Goal: Transaction & Acquisition: Book appointment/travel/reservation

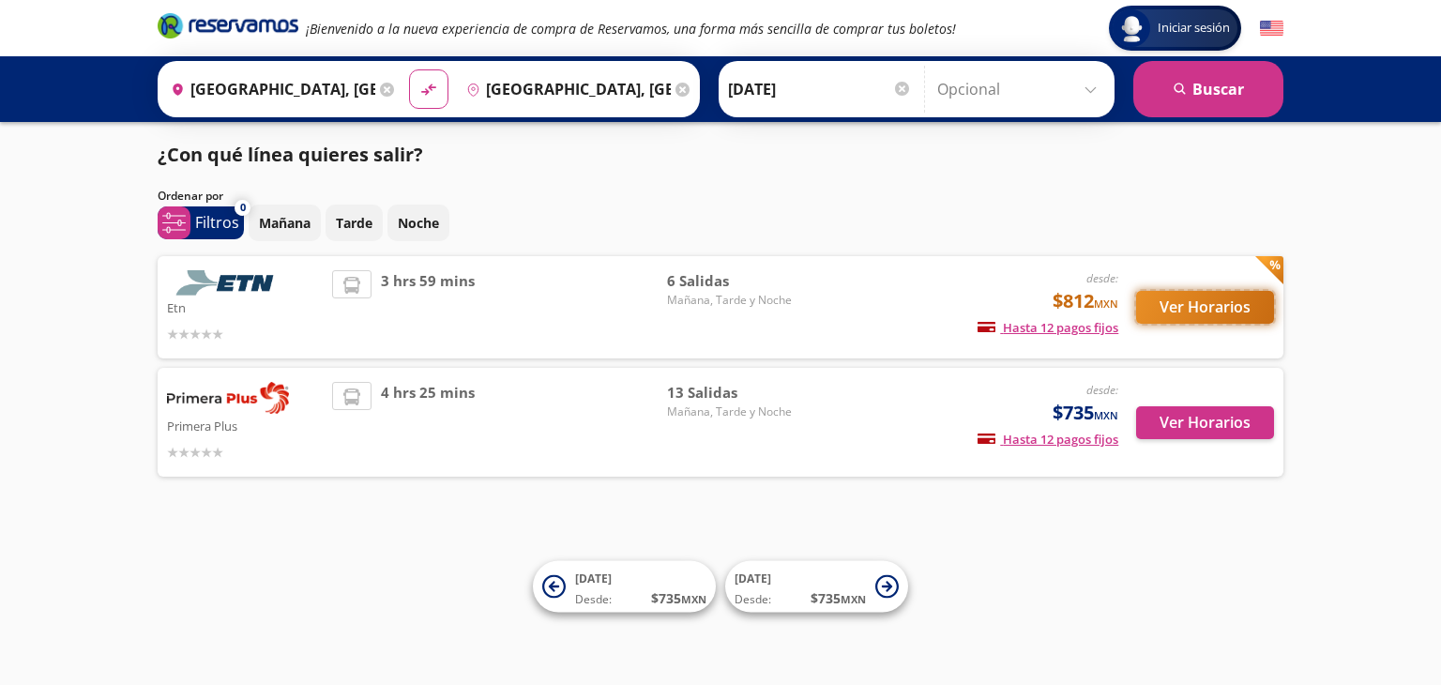
click at [1222, 292] on button "Ver Horarios" at bounding box center [1205, 307] width 138 height 33
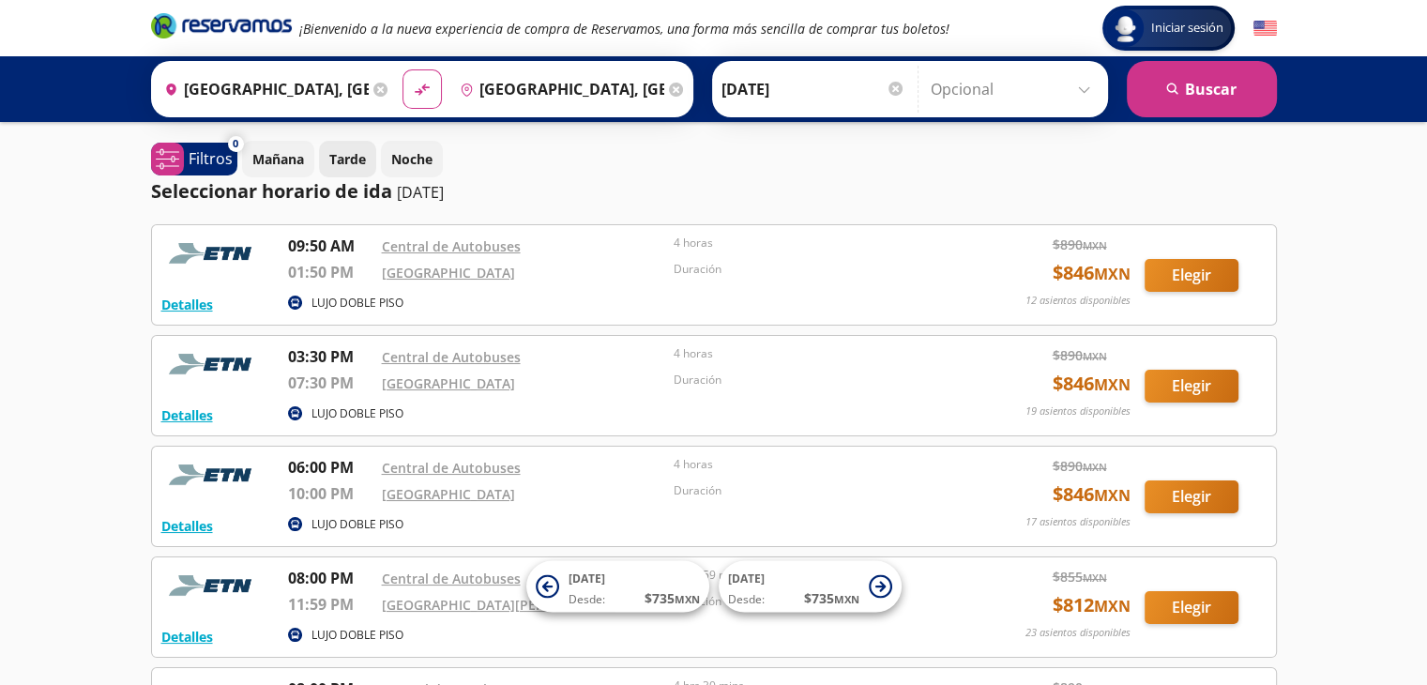
click at [334, 157] on p "Tarde" at bounding box center [347, 159] width 37 height 20
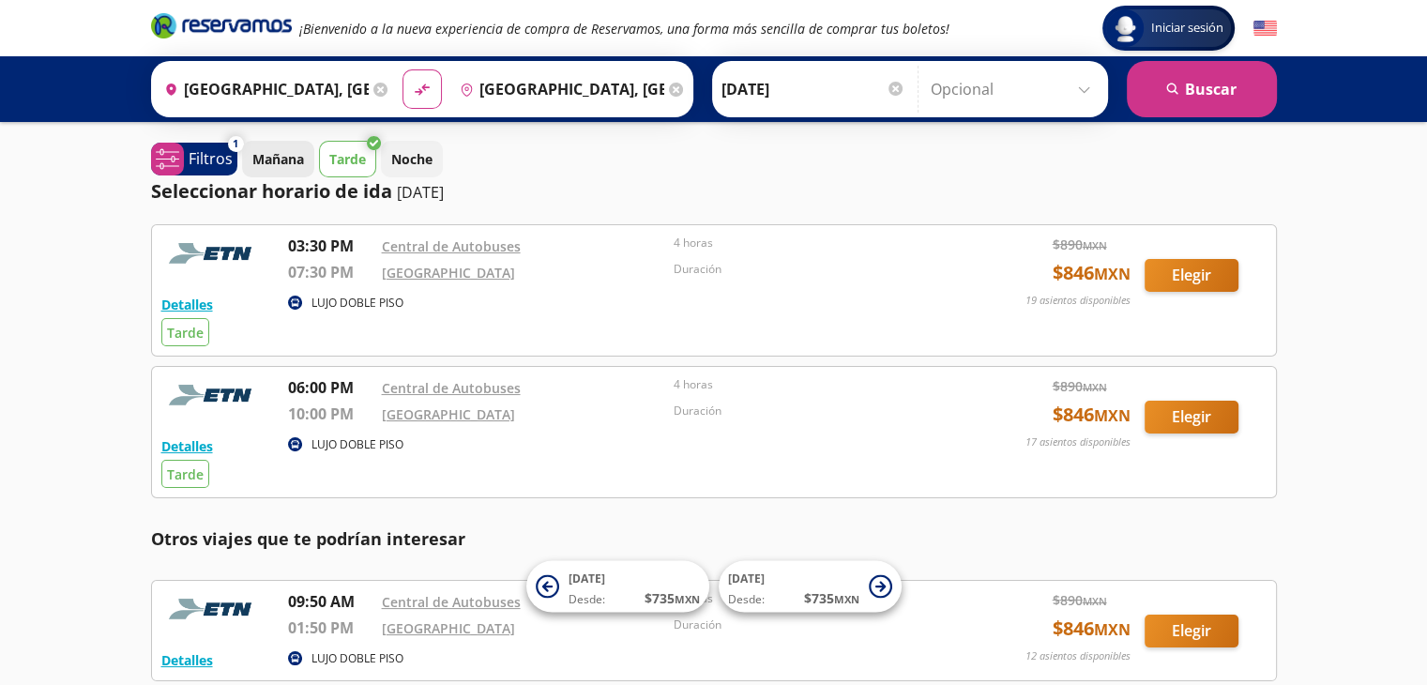
click at [272, 155] on p "Mañana" at bounding box center [278, 159] width 52 height 20
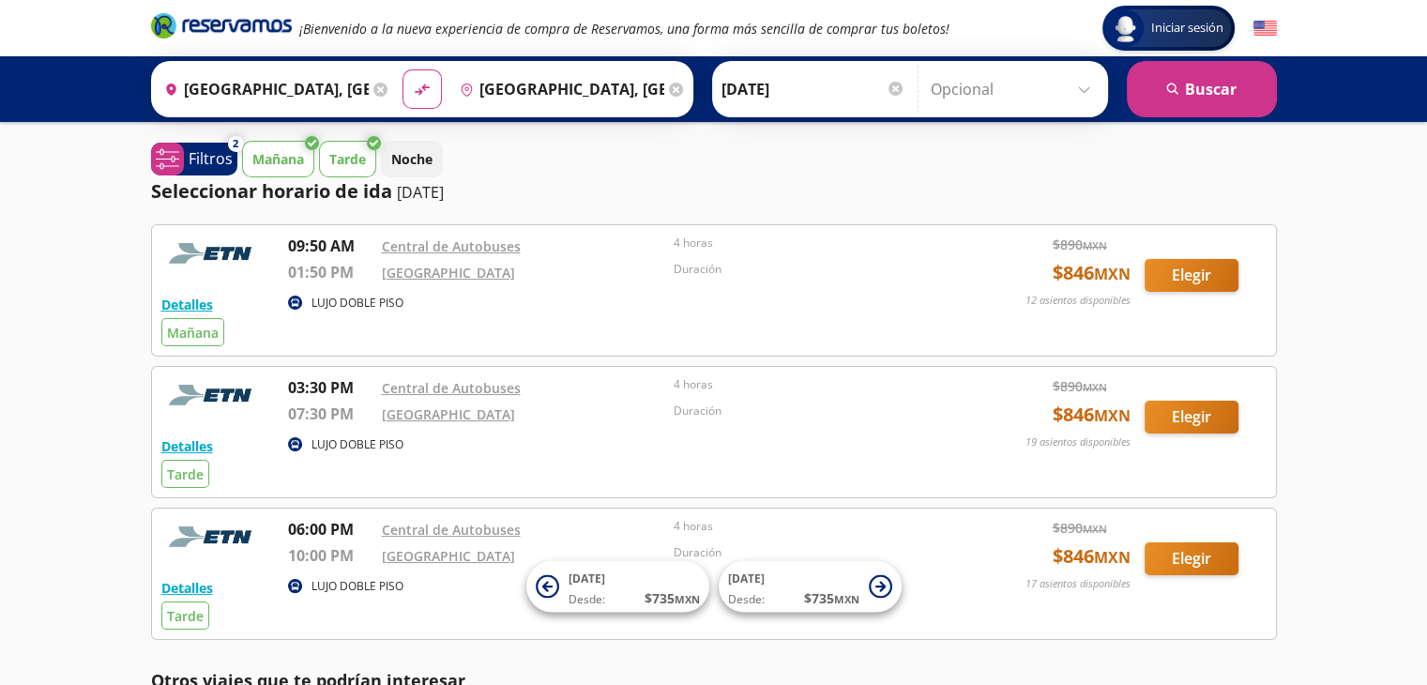
click at [349, 177] on p "Seleccionar horario de ida" at bounding box center [271, 191] width 241 height 28
click at [345, 158] on p "Tarde" at bounding box center [347, 159] width 37 height 20
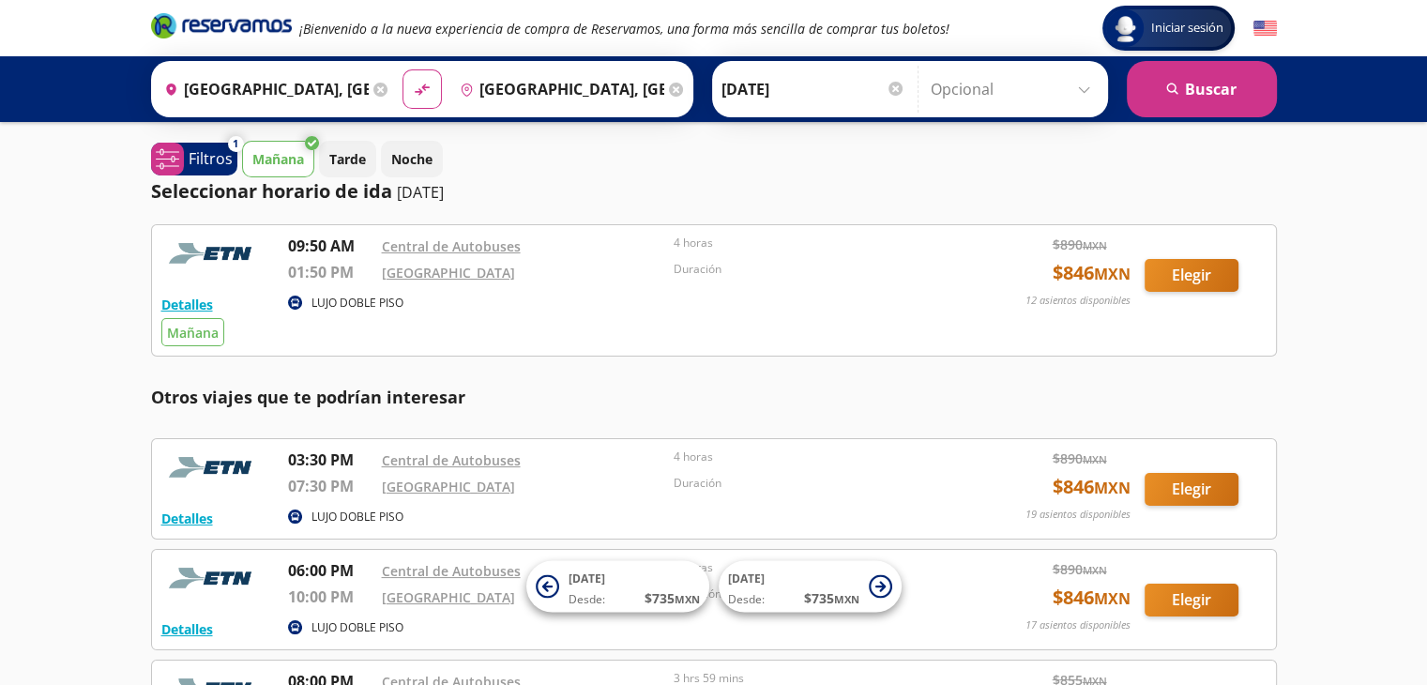
click at [296, 166] on p "Mañana" at bounding box center [278, 159] width 52 height 20
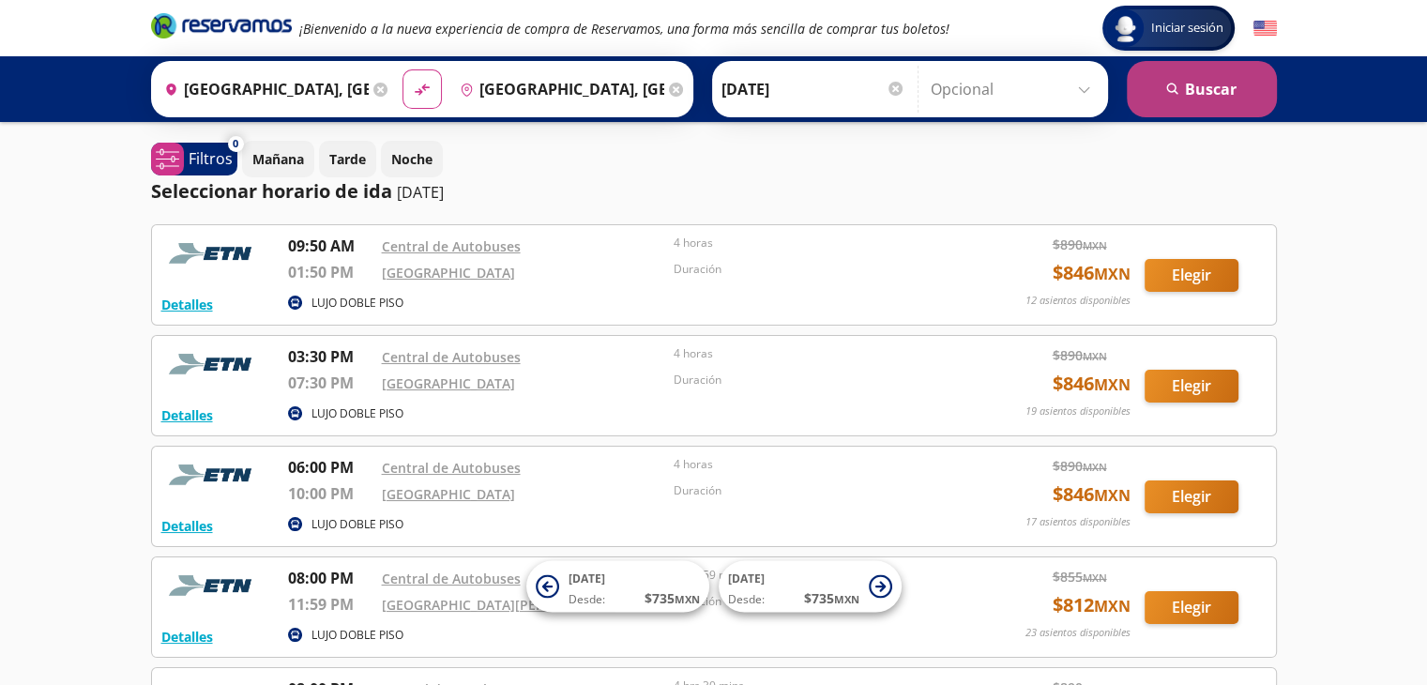
click at [1204, 87] on button "search [GEOGRAPHIC_DATA]" at bounding box center [1202, 89] width 150 height 56
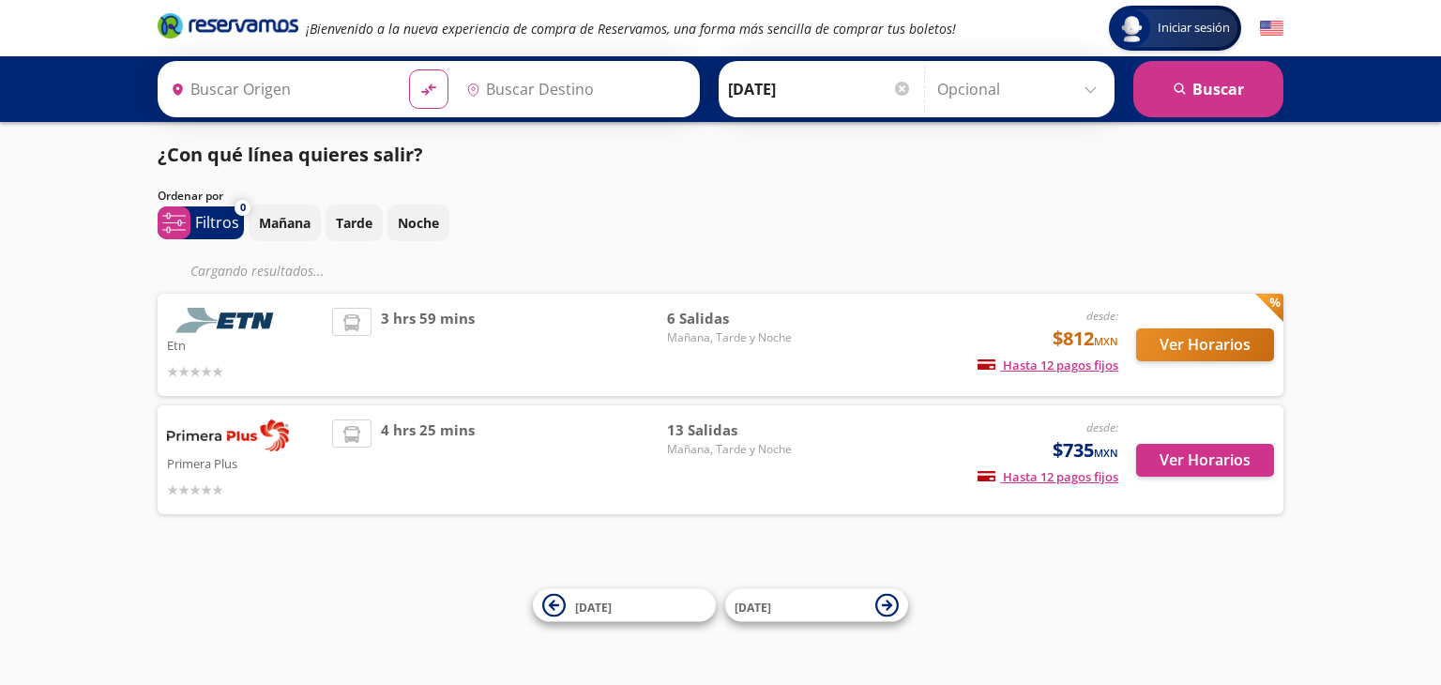
type input "[GEOGRAPHIC_DATA], [GEOGRAPHIC_DATA]"
click at [919, 470] on div "desde: $735 MXN Hasta 12 pagos fijos Pagos fijos en compras mayores a $30 MXN, …" at bounding box center [963, 459] width 311 height 81
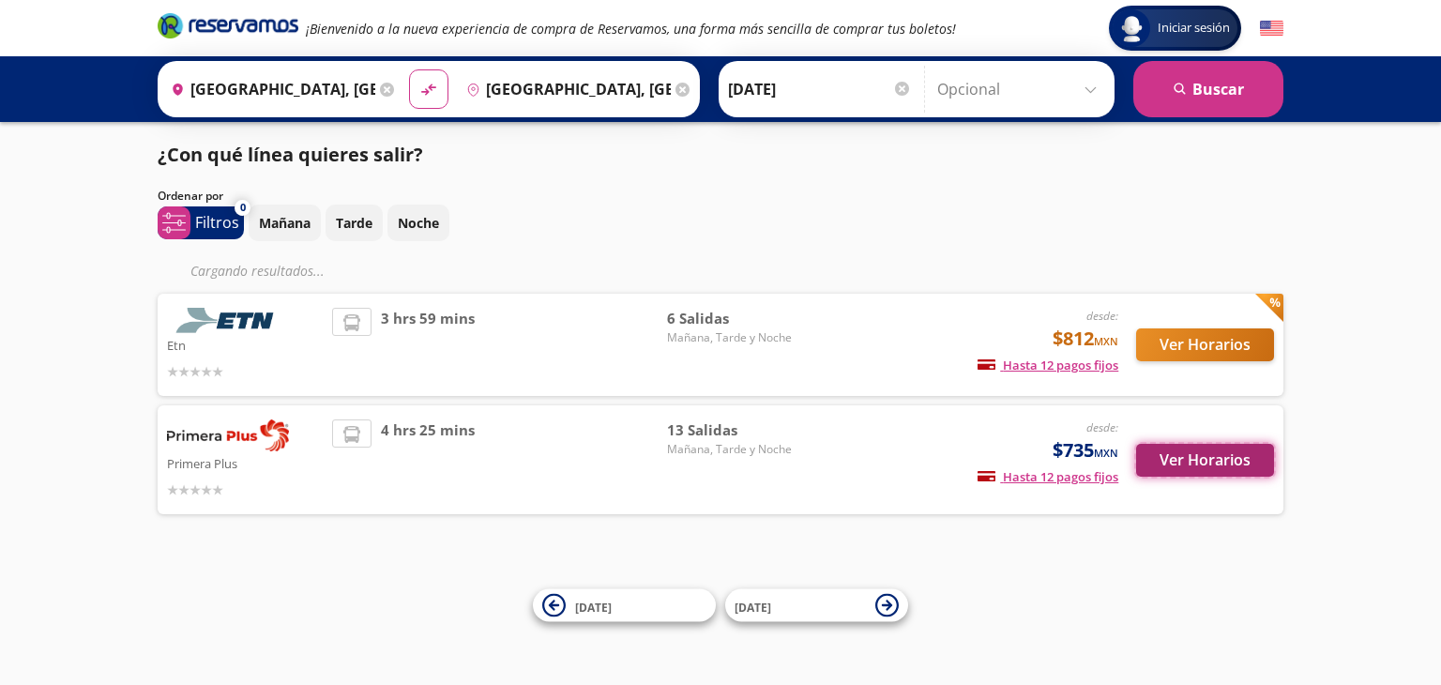
click at [1220, 452] on button "Ver Horarios" at bounding box center [1205, 460] width 138 height 33
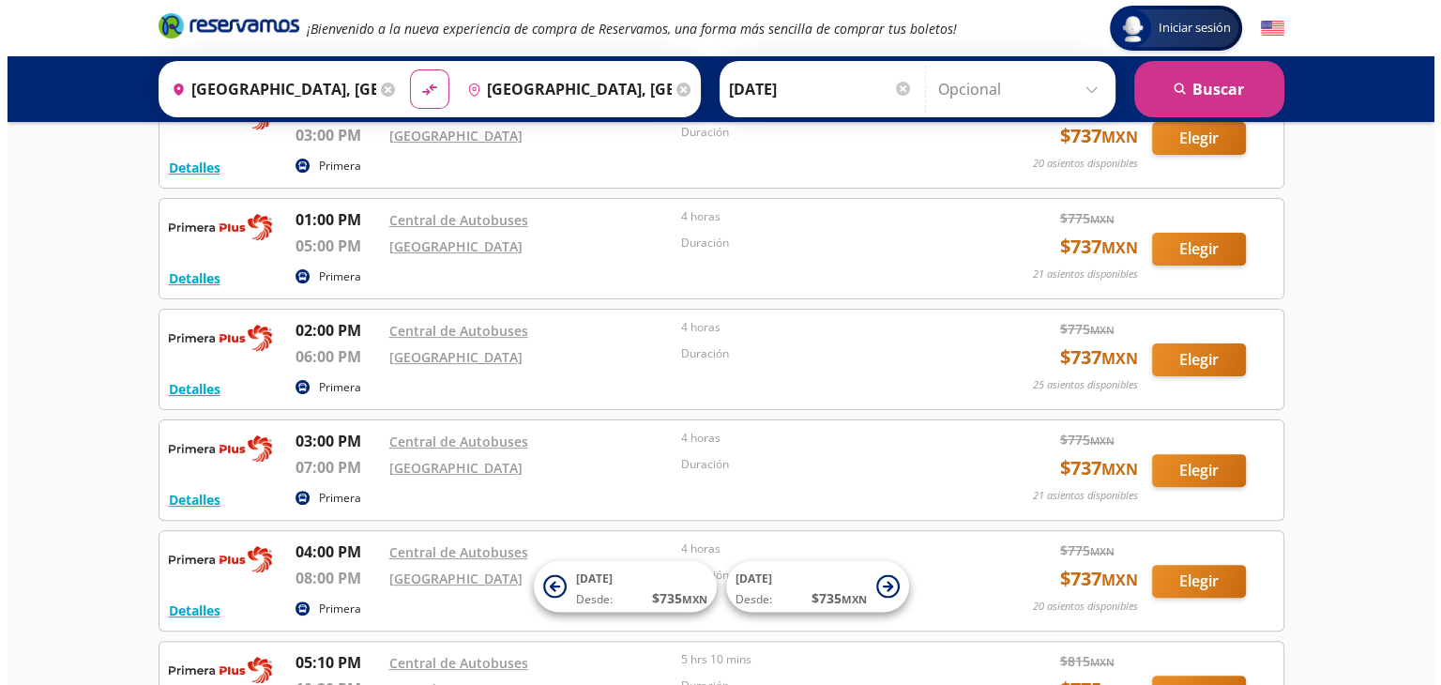
scroll to position [563, 0]
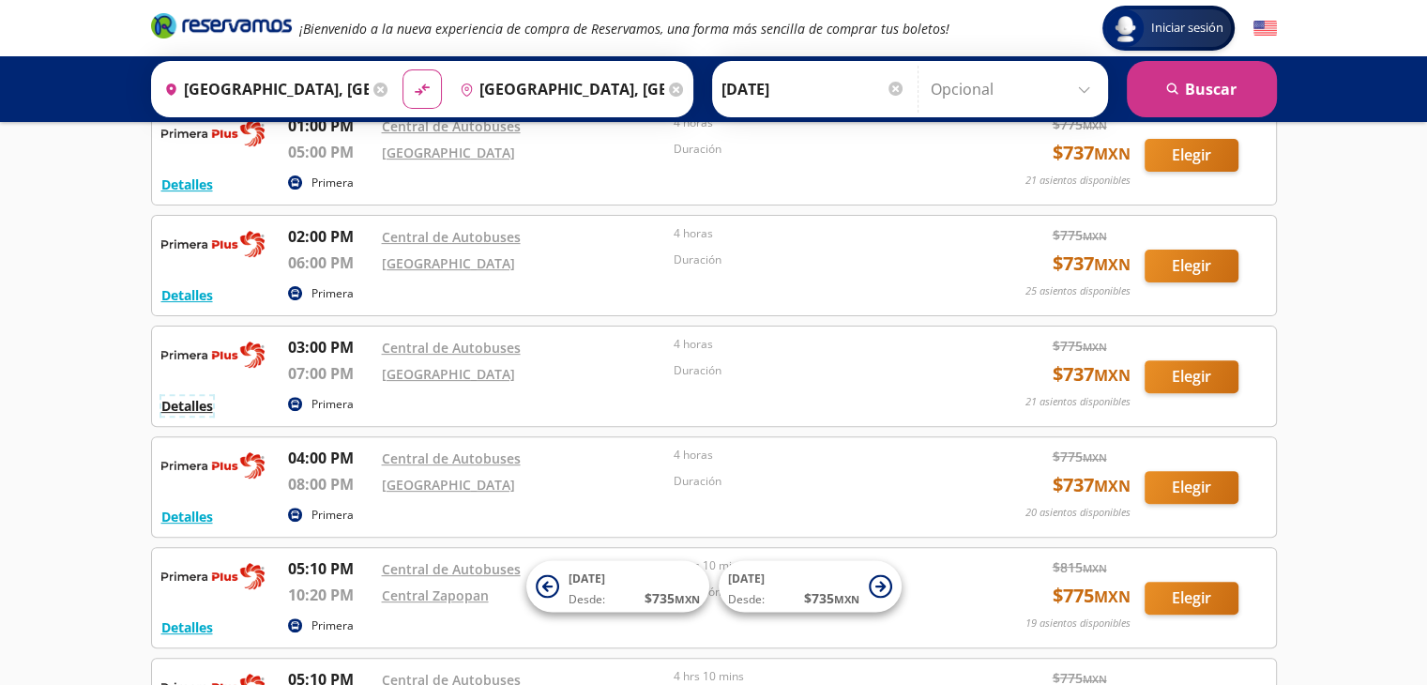
click at [195, 412] on button "Detalles" at bounding box center [187, 406] width 52 height 20
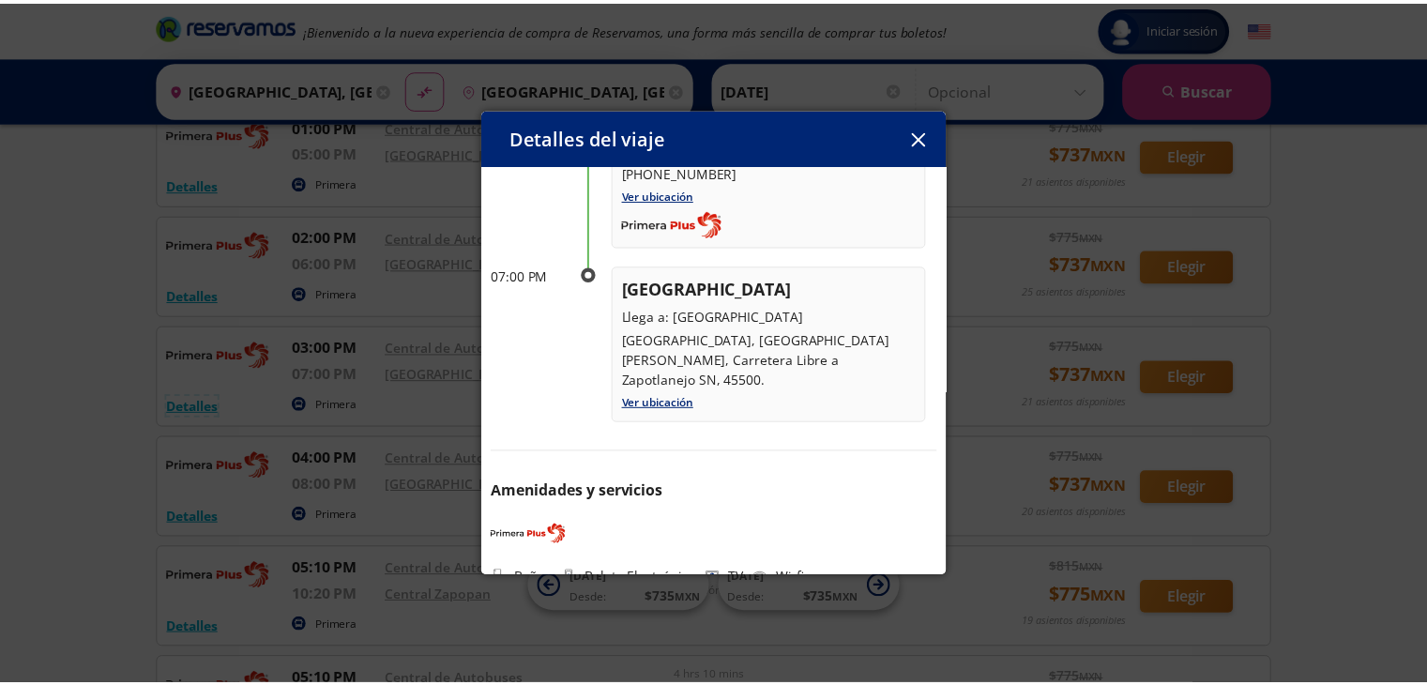
scroll to position [0, 0]
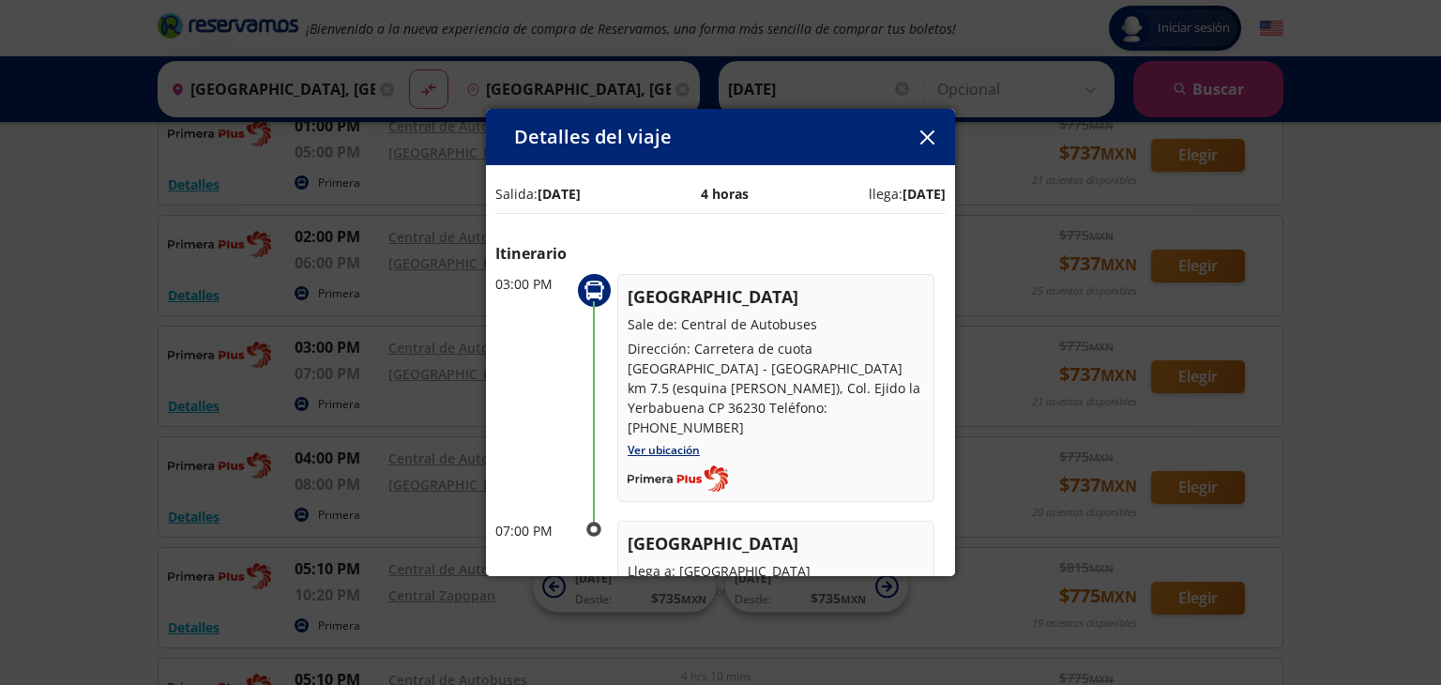
click at [922, 140] on icon "button" at bounding box center [927, 137] width 14 height 14
